Goal: Submit feedback/report problem

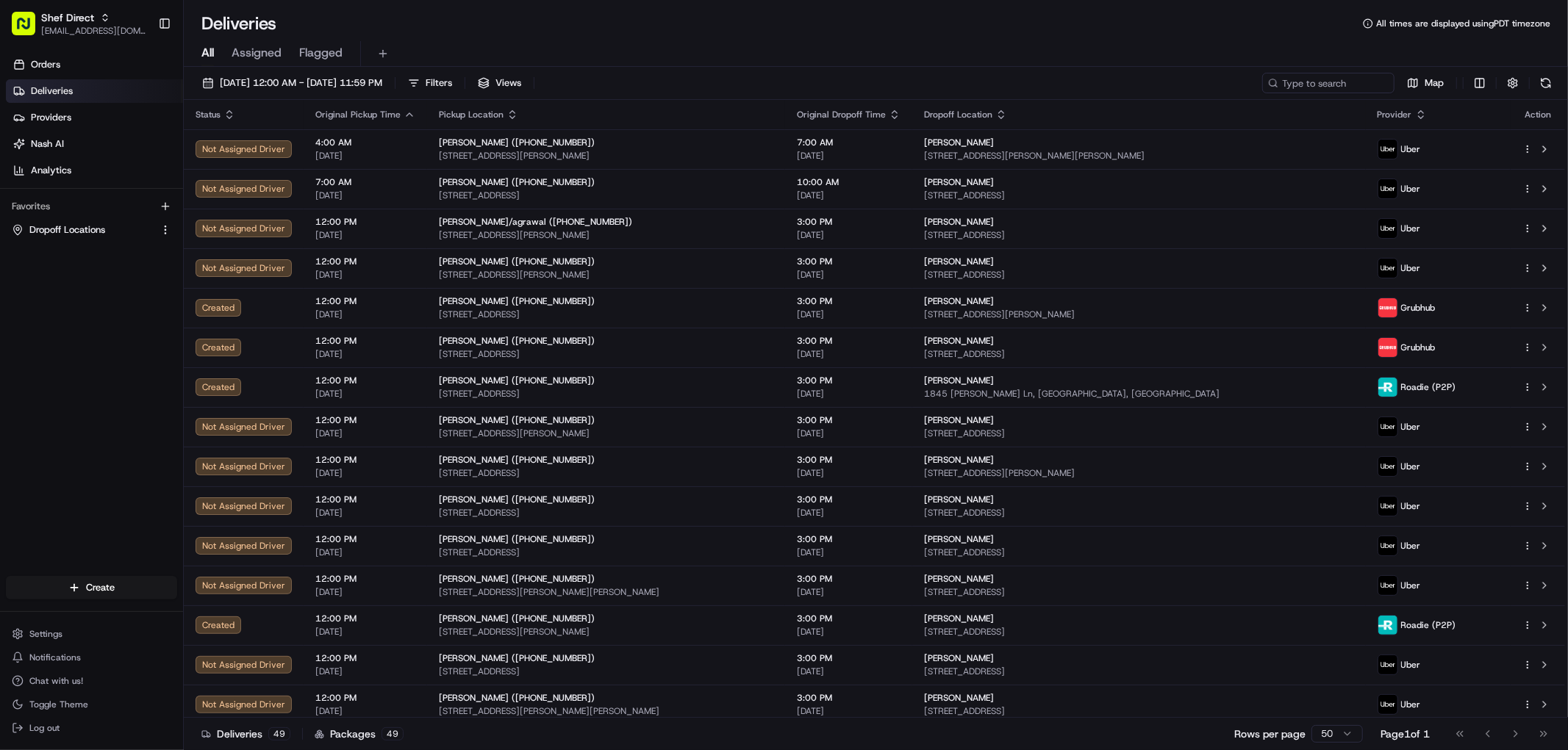
drag, startPoint x: 308, startPoint y: 89, endPoint x: 298, endPoint y: 95, distance: 11.7
click at [307, 89] on span "[DATE] 12:00 AM - [DATE] 11:59 PM" at bounding box center [301, 83] width 163 height 13
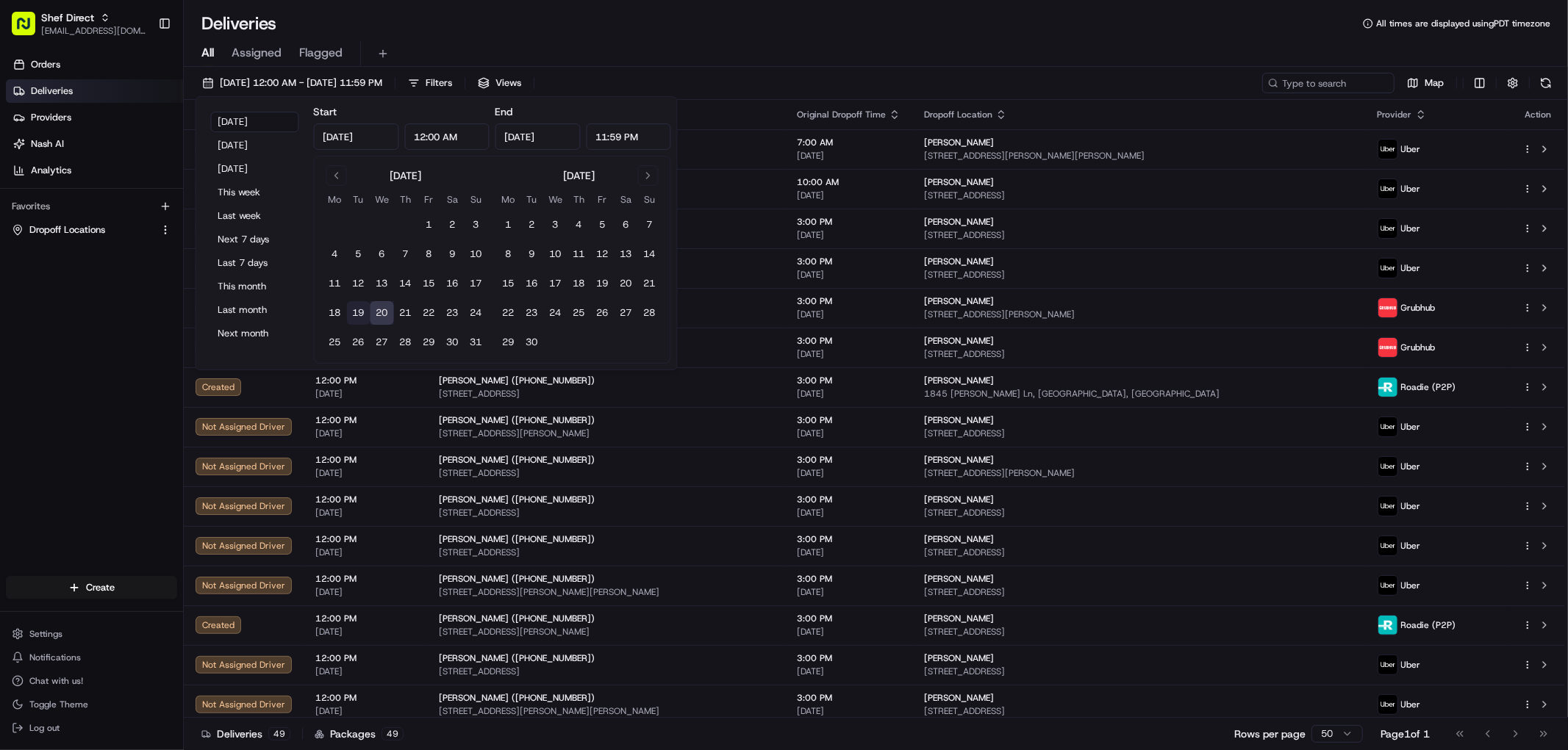
click at [366, 317] on button "19" at bounding box center [358, 313] width 24 height 24
type input "[DATE]"
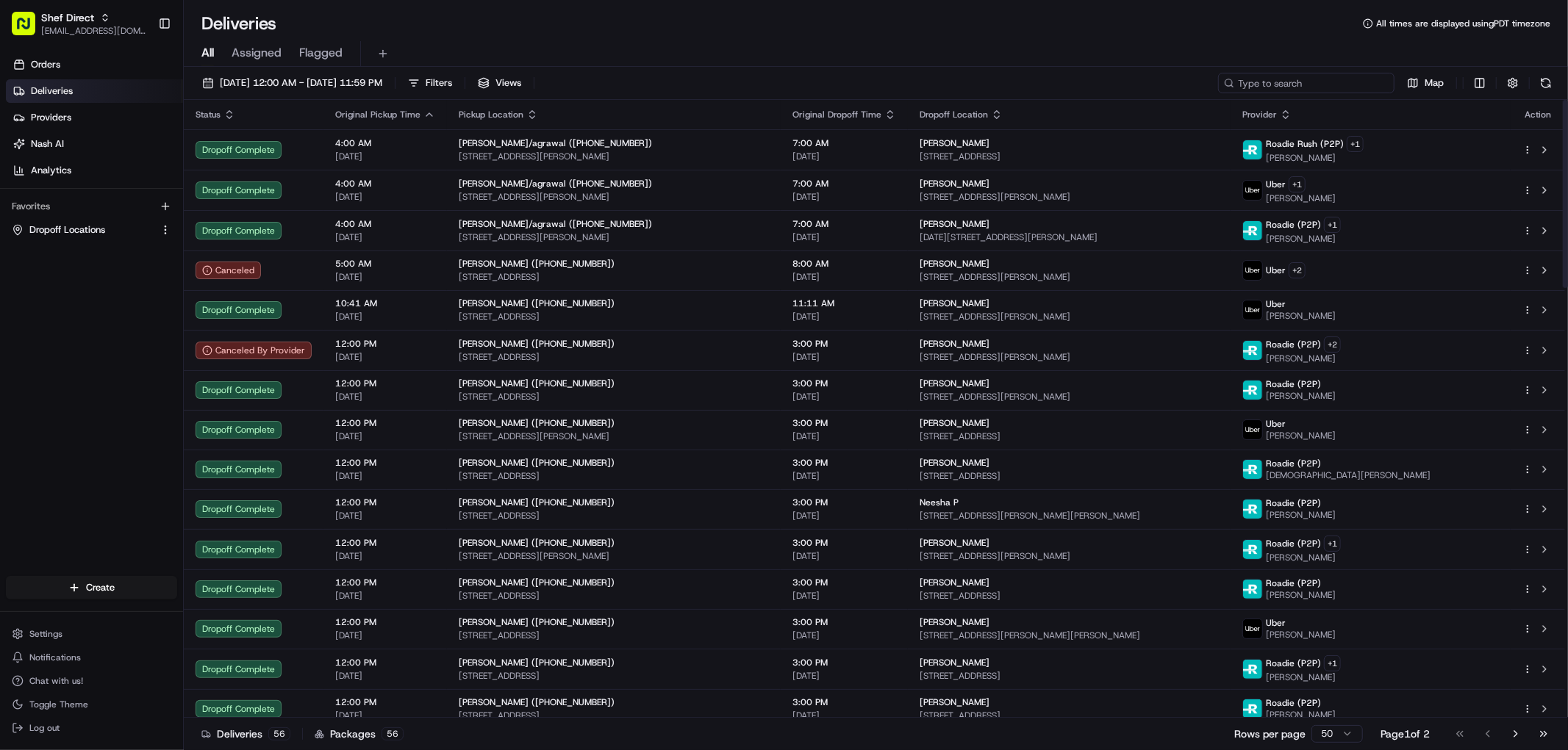
click at [1373, 81] on input at bounding box center [1305, 83] width 176 height 21
paste input "TGt9a9g4YN6"
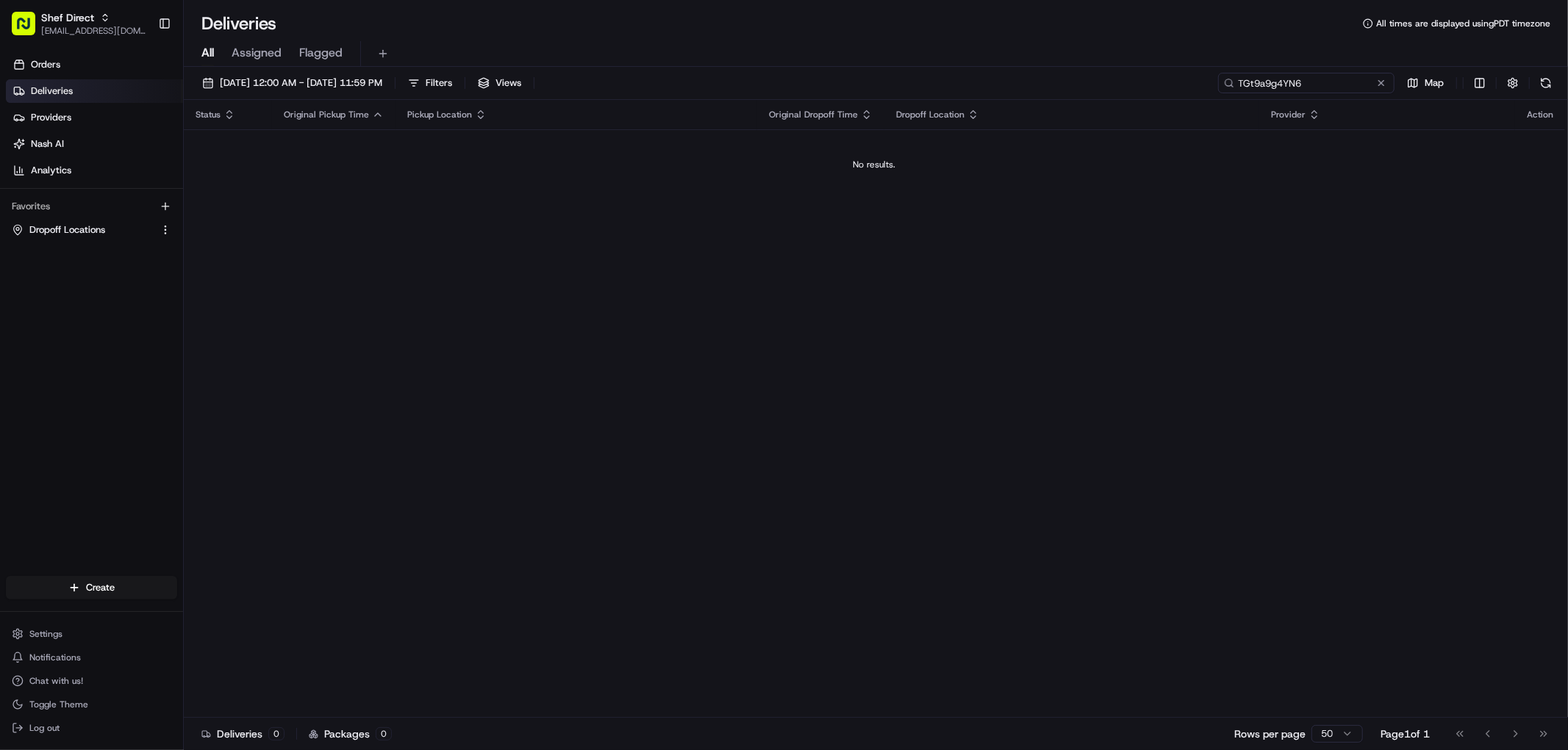
click at [1291, 84] on input "TGt9a9g4YN6" at bounding box center [1305, 83] width 176 height 21
paste input "KB9XHUWMzUq"
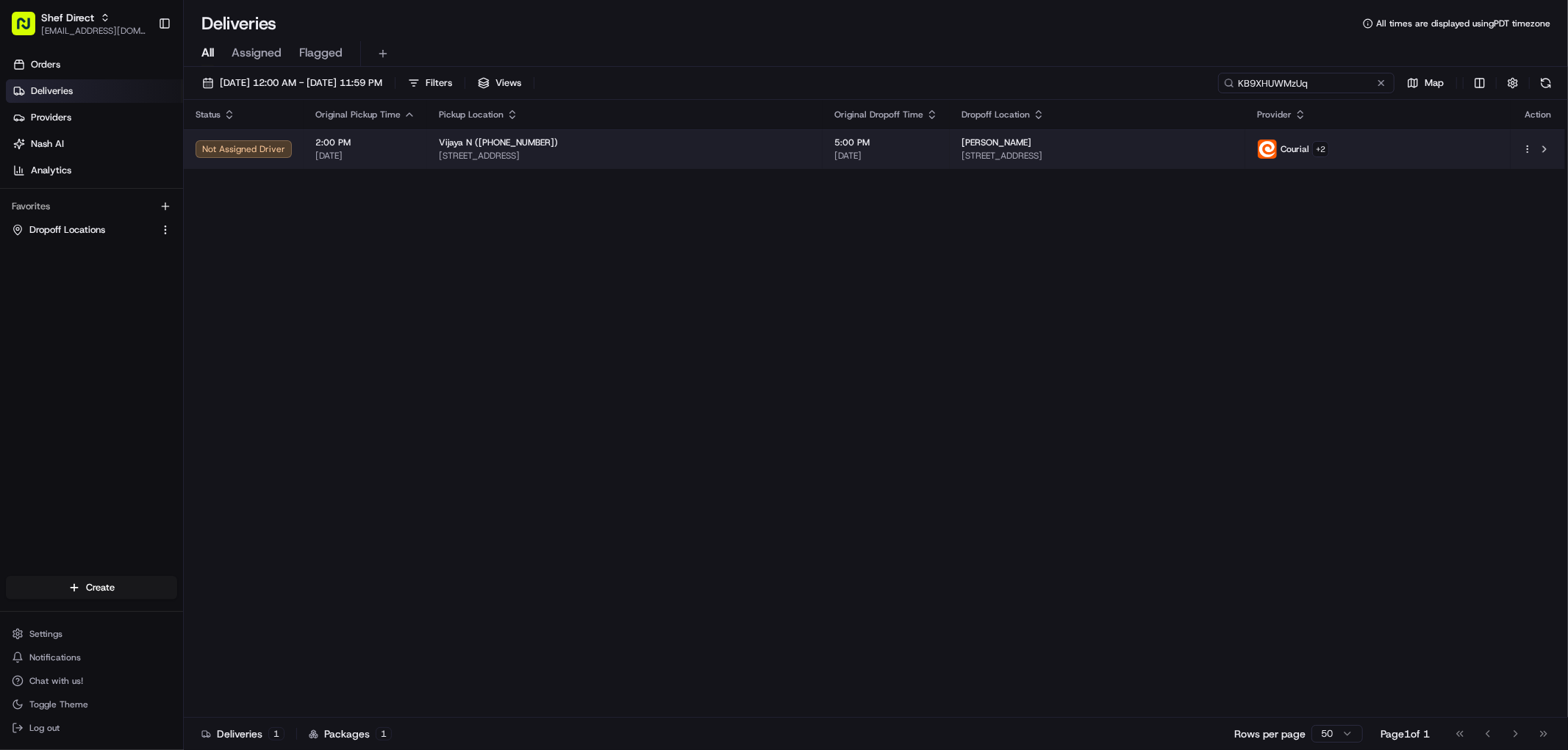
type input "KB9XHUWMzUq"
click at [390, 141] on span "2:00 PM" at bounding box center [365, 143] width 100 height 11
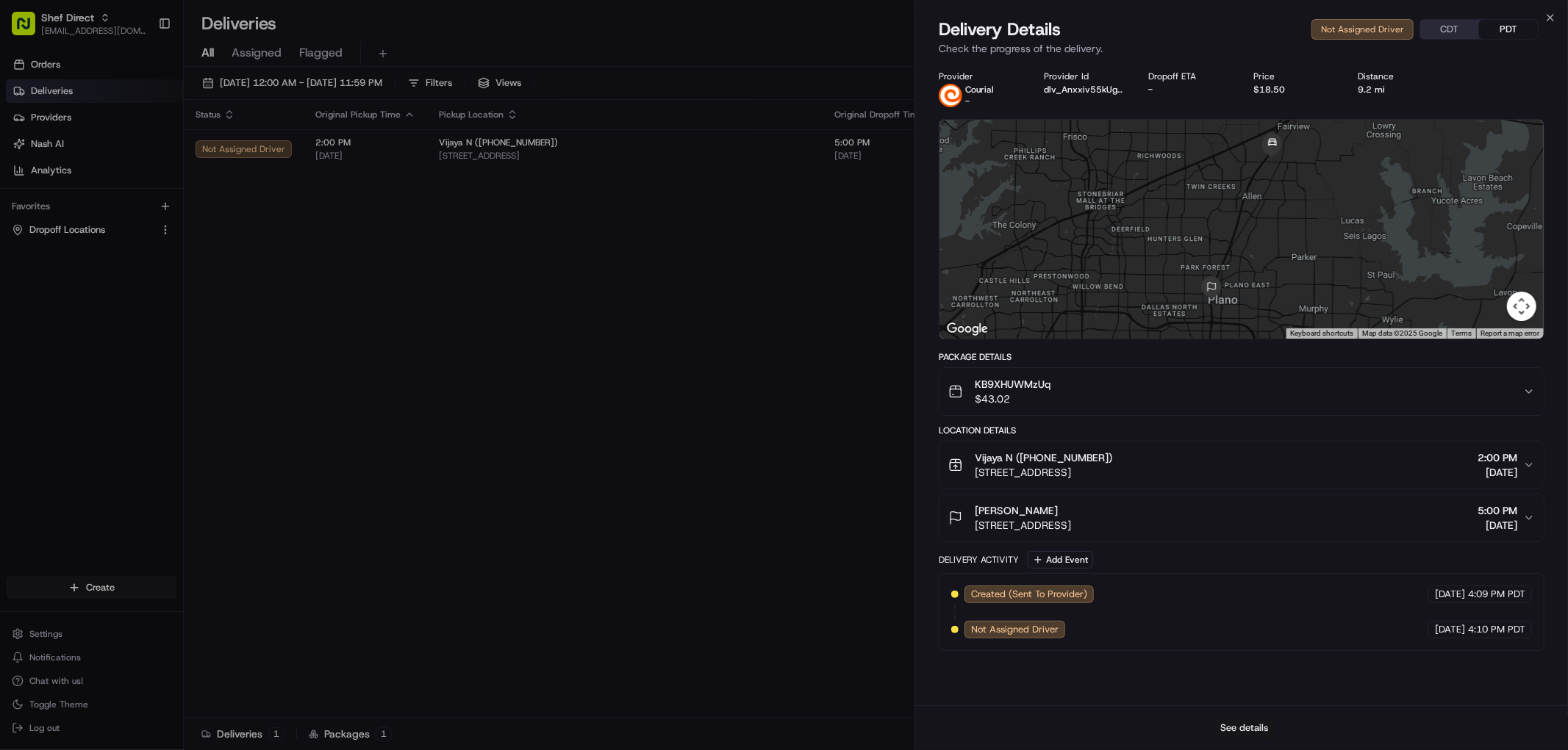
click at [1252, 724] on button "See details" at bounding box center [1244, 728] width 61 height 21
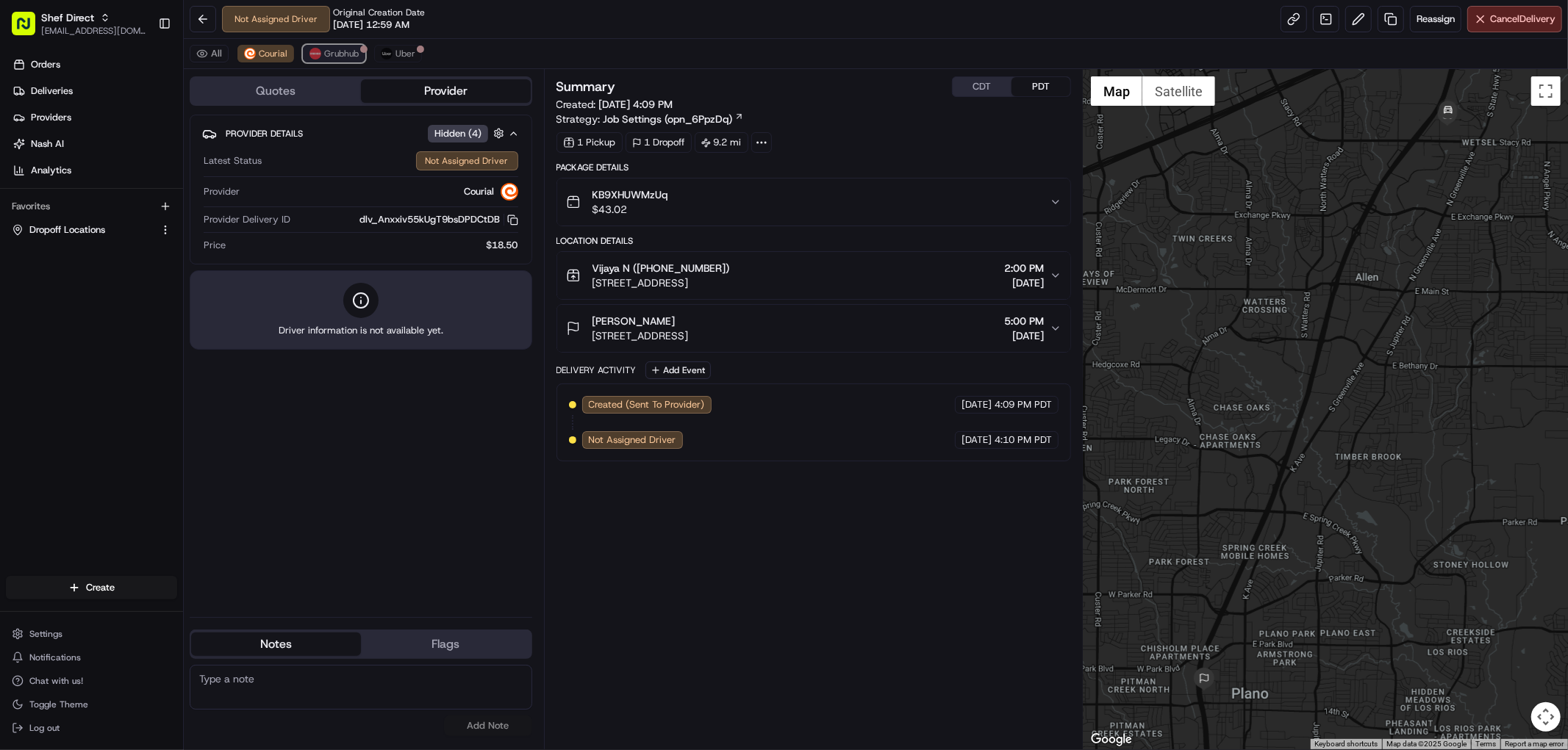
click at [328, 49] on span "Grubhub" at bounding box center [341, 53] width 34 height 11
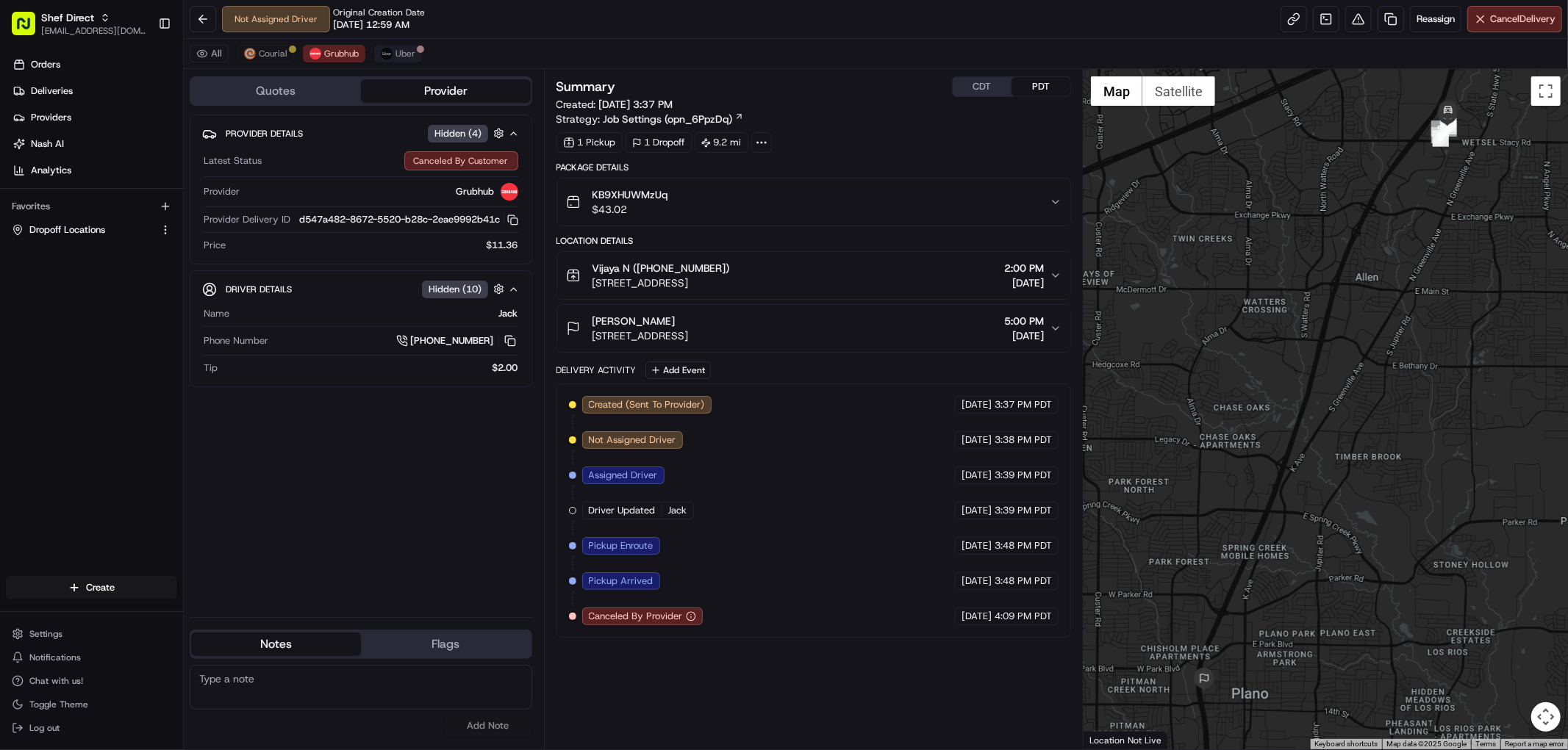
click at [398, 45] on div "All Courial Grubhub Uber" at bounding box center [876, 54] width 1384 height 30
drag, startPoint x: 399, startPoint y: 47, endPoint x: 393, endPoint y: 55, distance: 10.0
click at [399, 47] on button "Uber" at bounding box center [398, 53] width 48 height 18
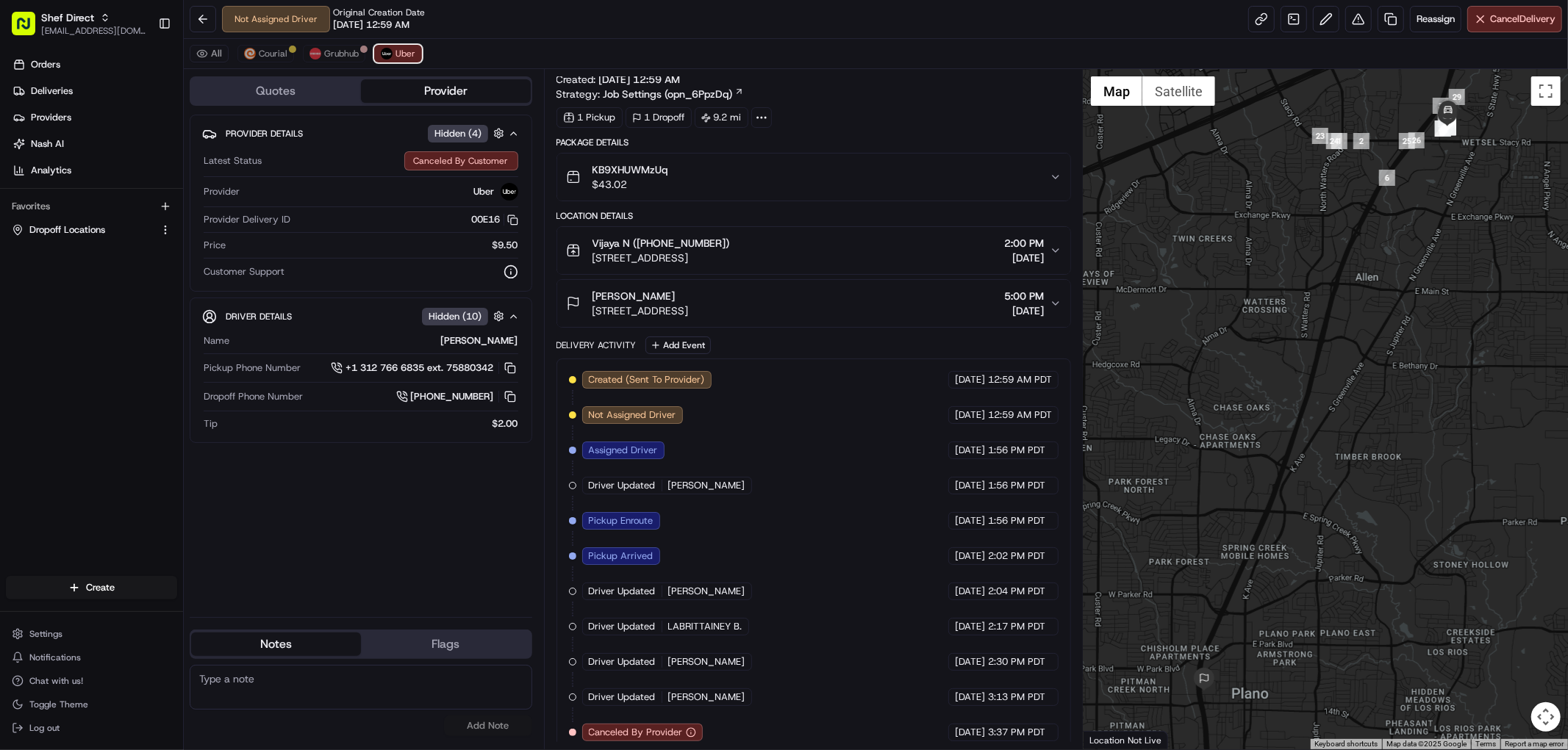
scroll to position [38, 0]
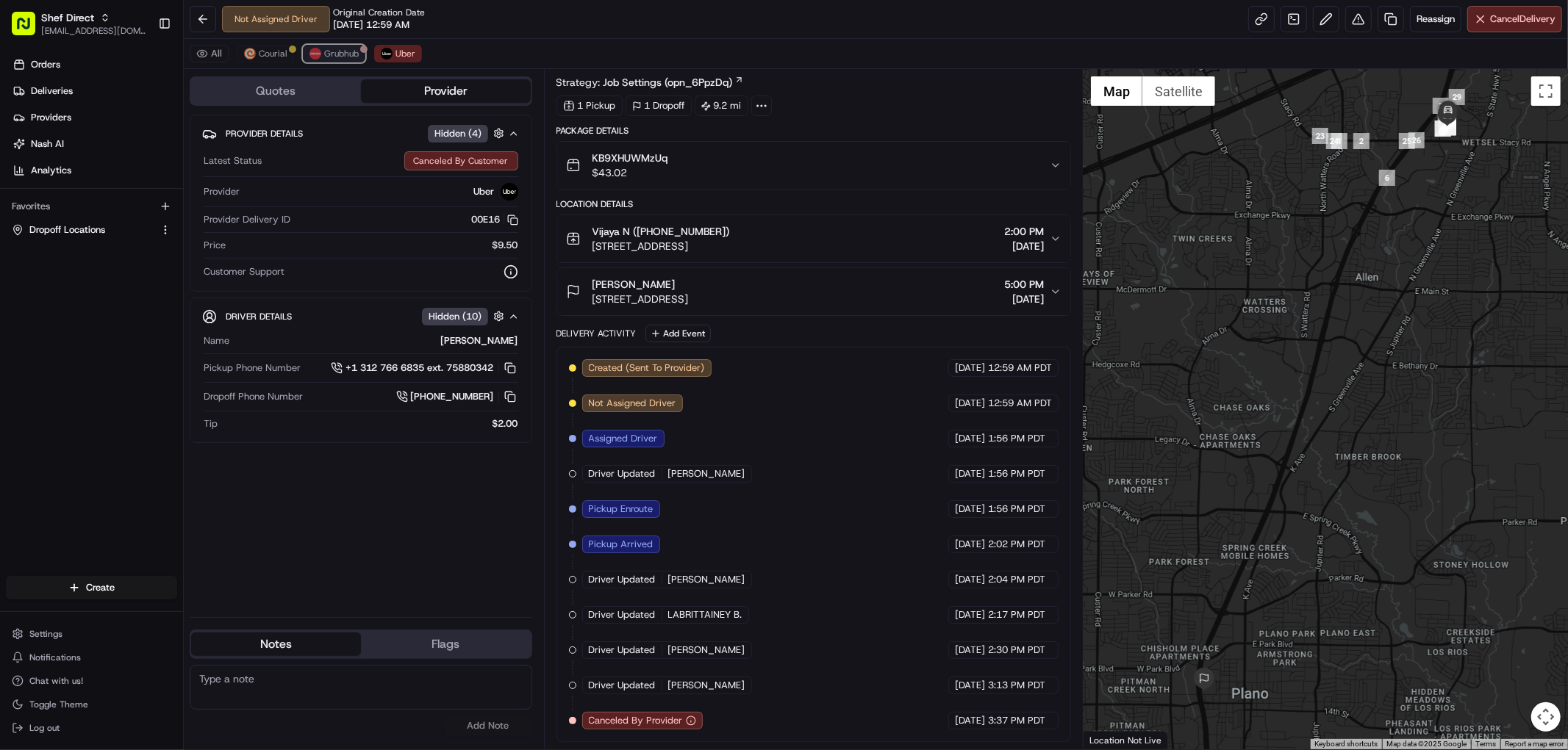
click at [340, 49] on span "Grubhub" at bounding box center [341, 53] width 34 height 11
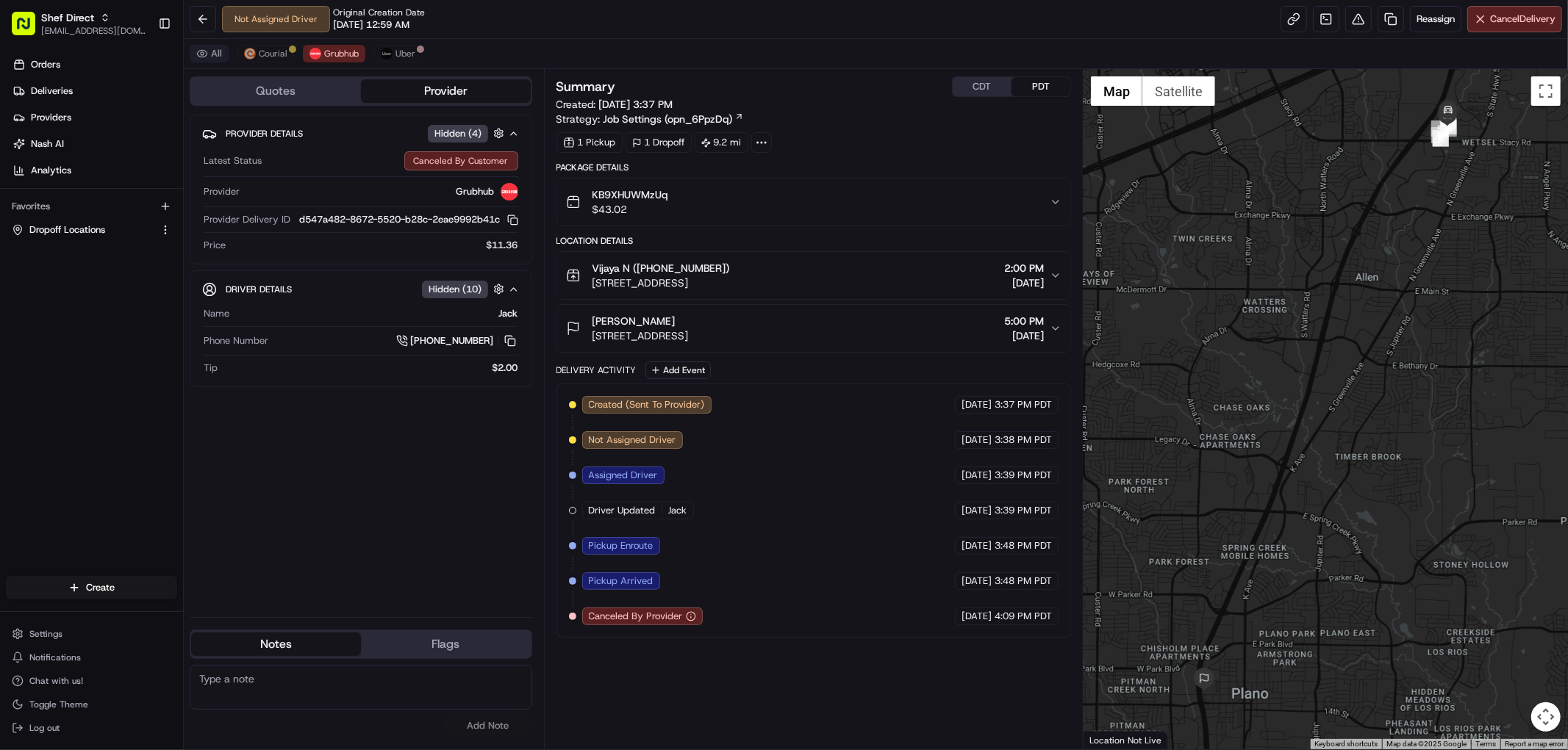
click at [211, 59] on button "All" at bounding box center [208, 53] width 39 height 18
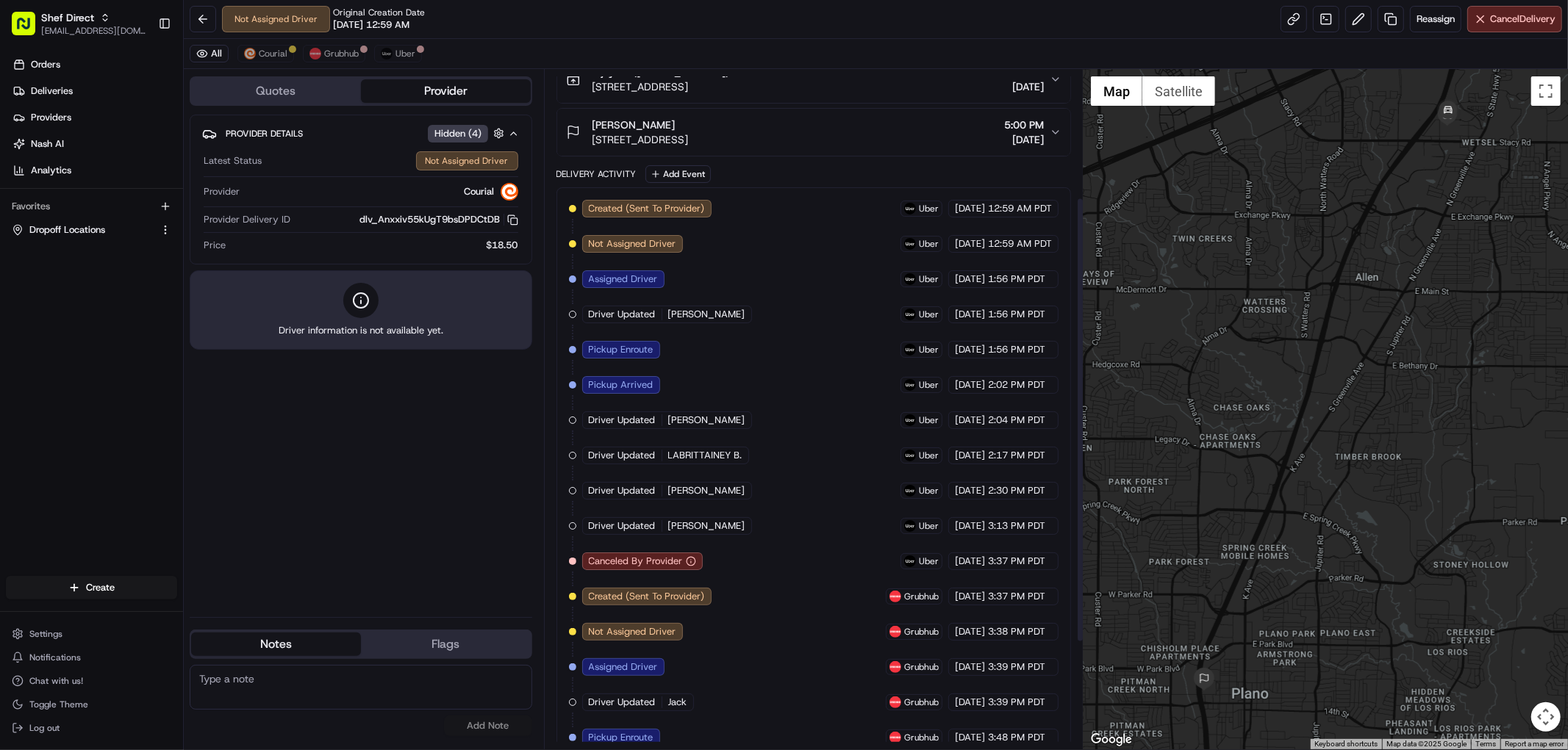
scroll to position [195, 0]
click at [253, 55] on img at bounding box center [249, 53] width 11 height 11
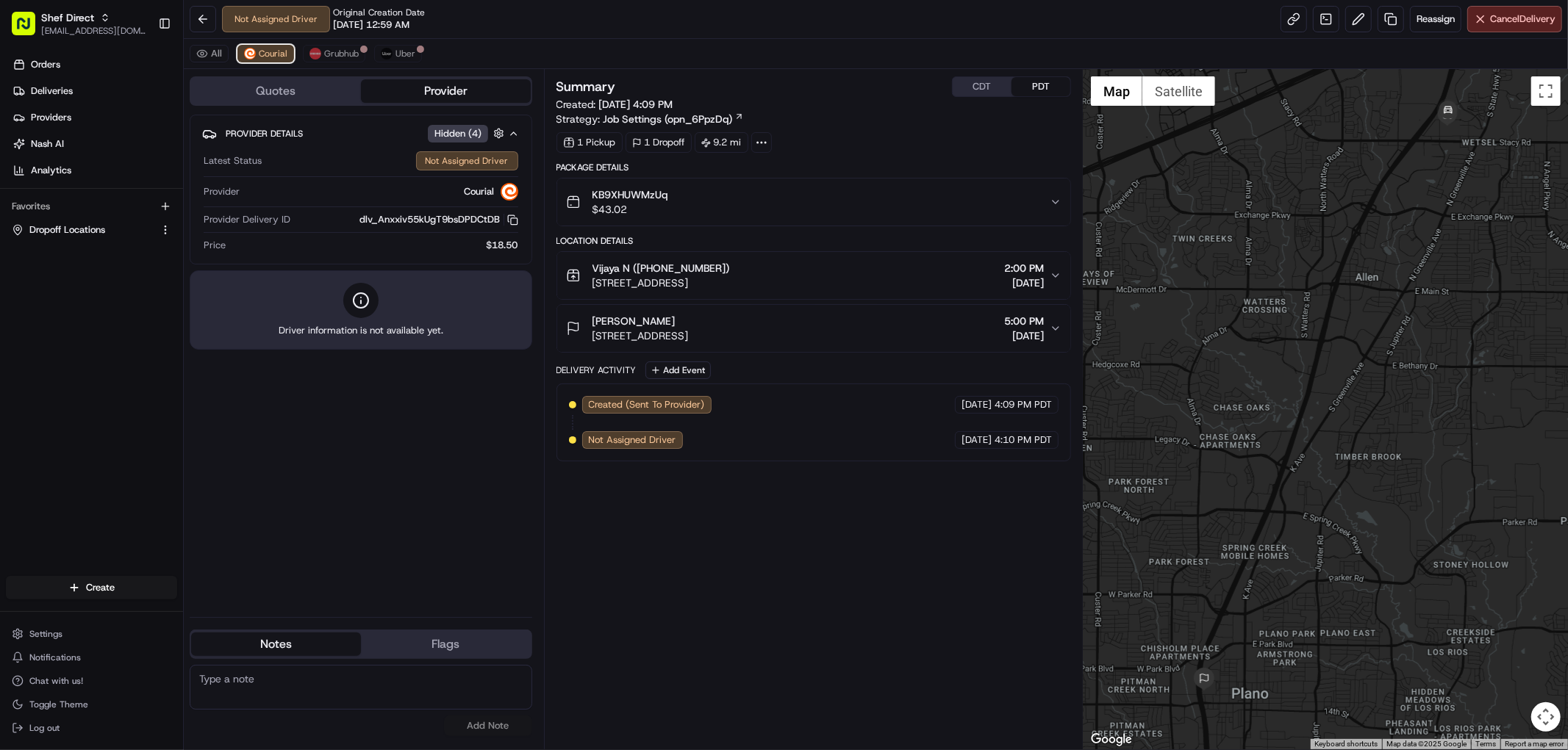
scroll to position [0, 0]
click at [347, 51] on span "Grubhub" at bounding box center [341, 53] width 34 height 11
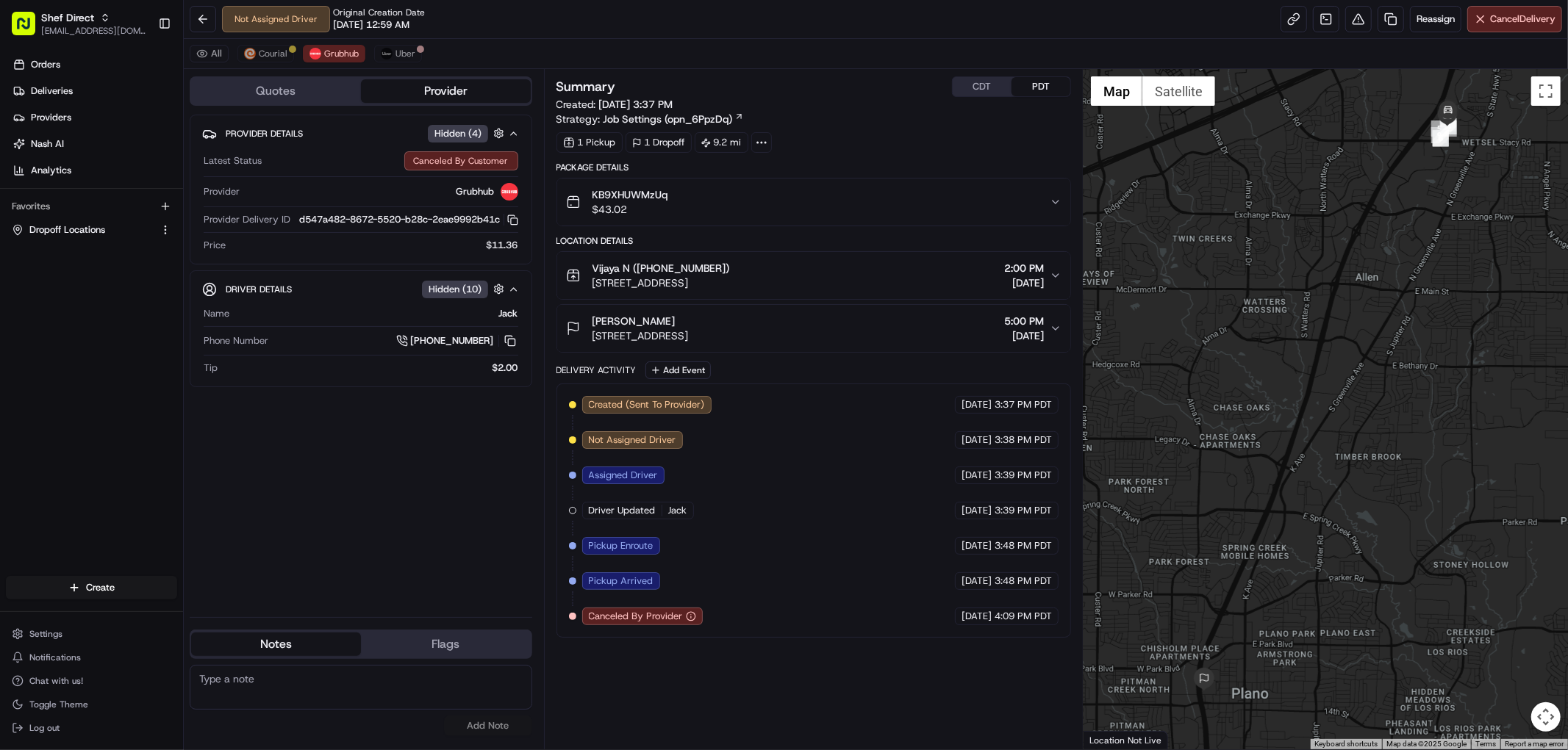
click at [398, 44] on div "All Courial Grubhub Uber" at bounding box center [876, 54] width 1384 height 30
click at [401, 59] on span "Uber" at bounding box center [405, 53] width 20 height 11
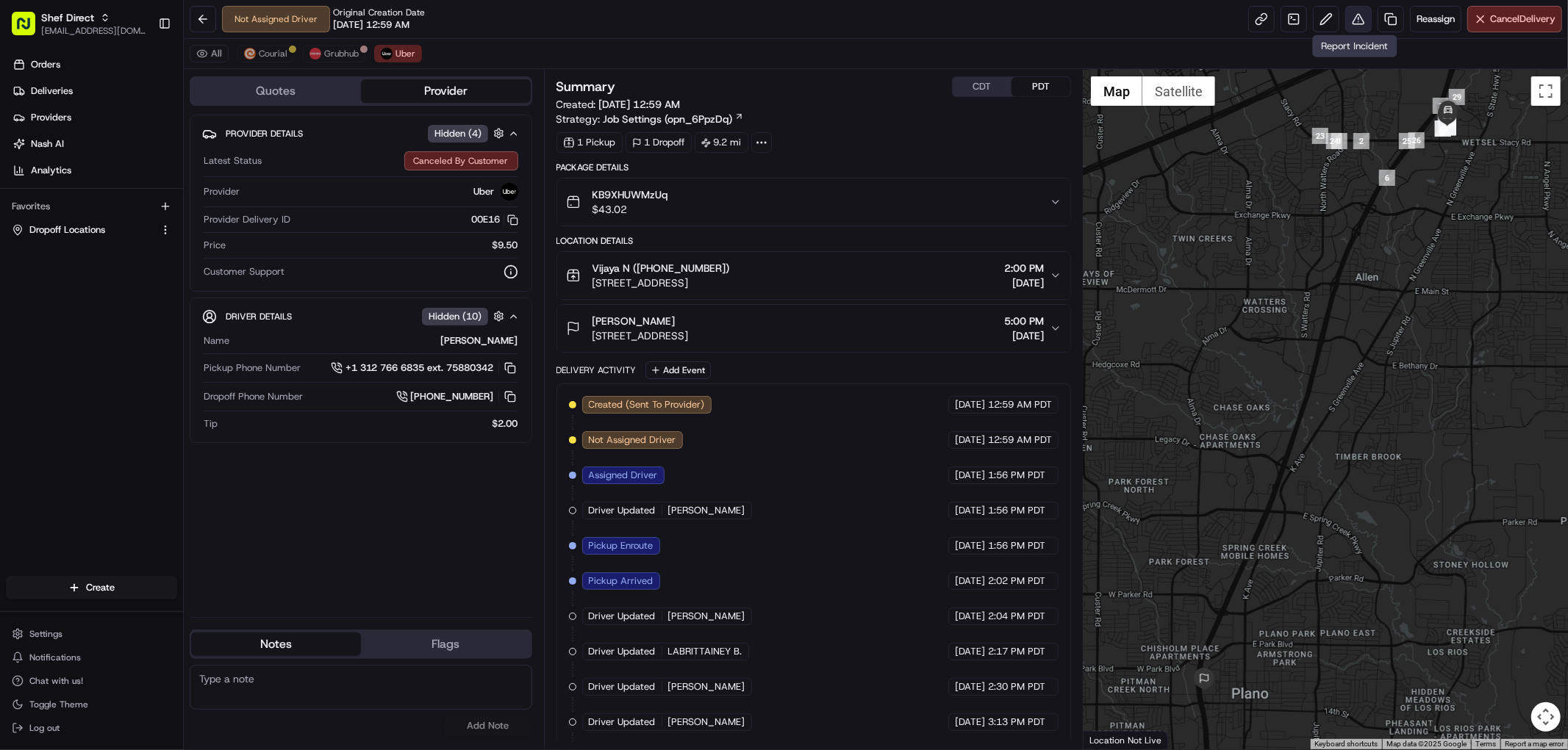
click at [1356, 22] on button at bounding box center [1359, 19] width 27 height 27
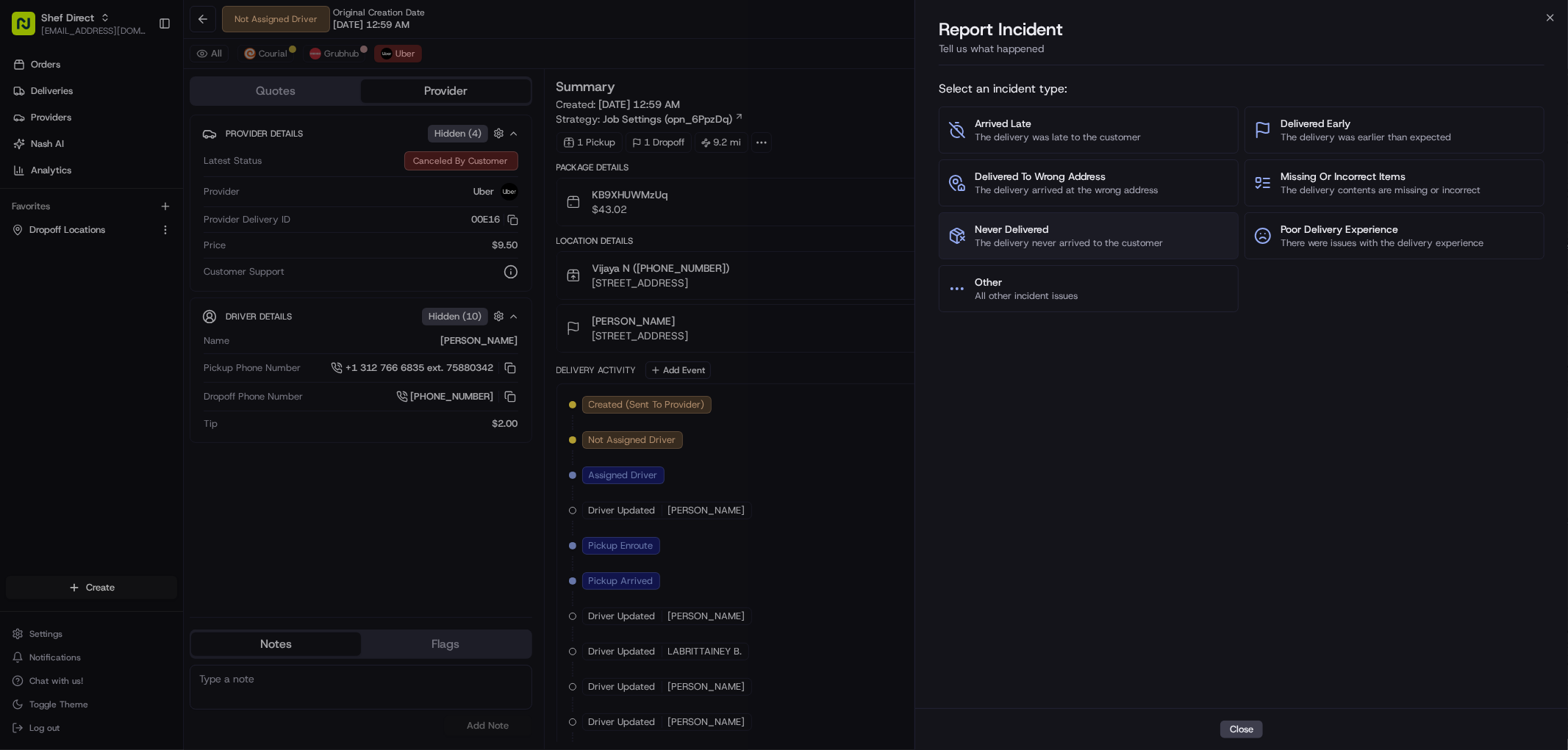
click at [1066, 232] on span "Never Delivered" at bounding box center [1069, 228] width 189 height 14
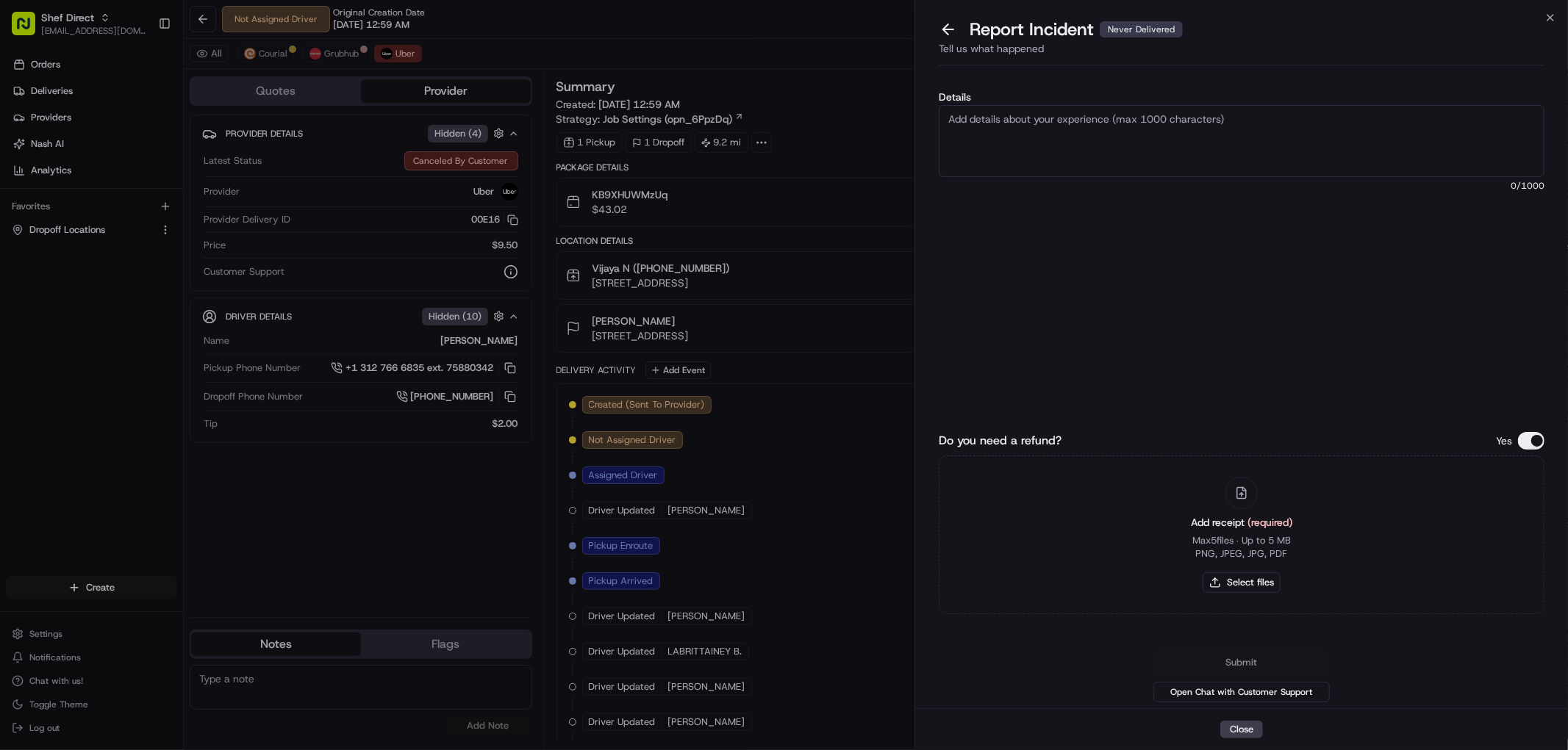
click at [1088, 141] on textarea "Details" at bounding box center [1241, 141] width 605 height 72
click at [1059, 128] on textarea "Details" at bounding box center [1241, 141] width 605 height 72
